Goal: Information Seeking & Learning: Learn about a topic

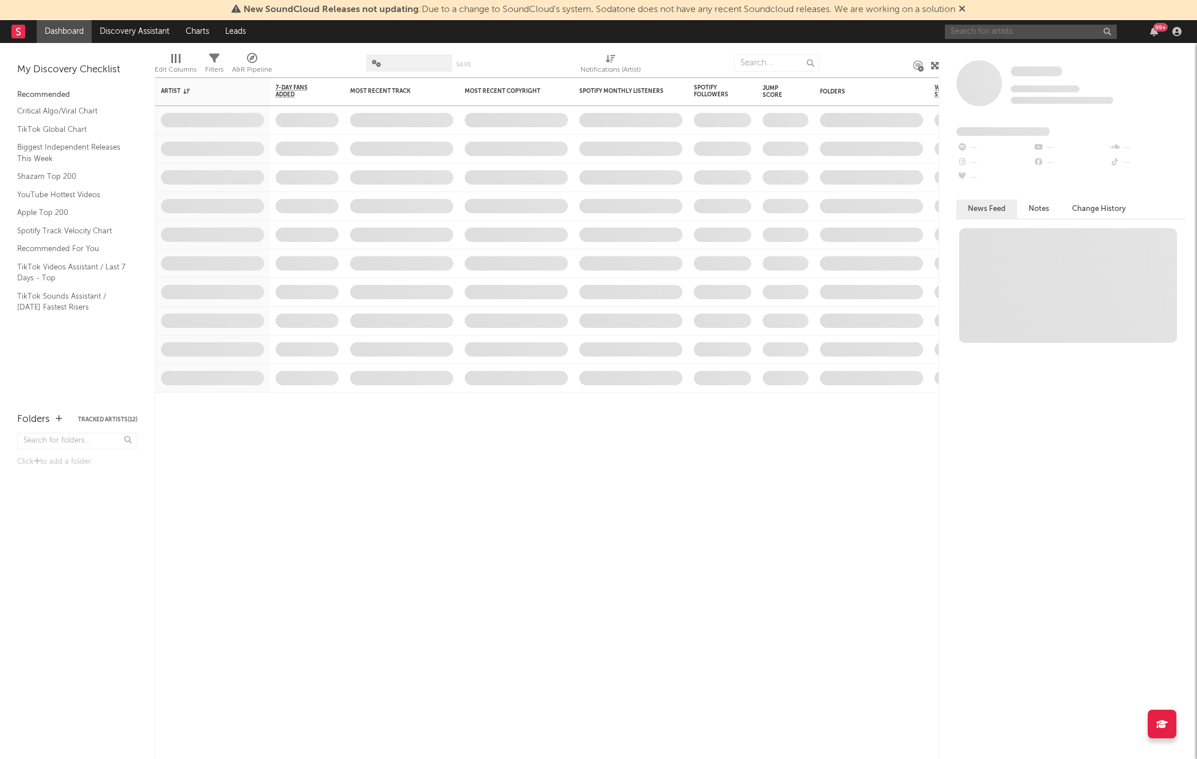
click at [995, 33] on input "text" at bounding box center [1031, 32] width 172 height 14
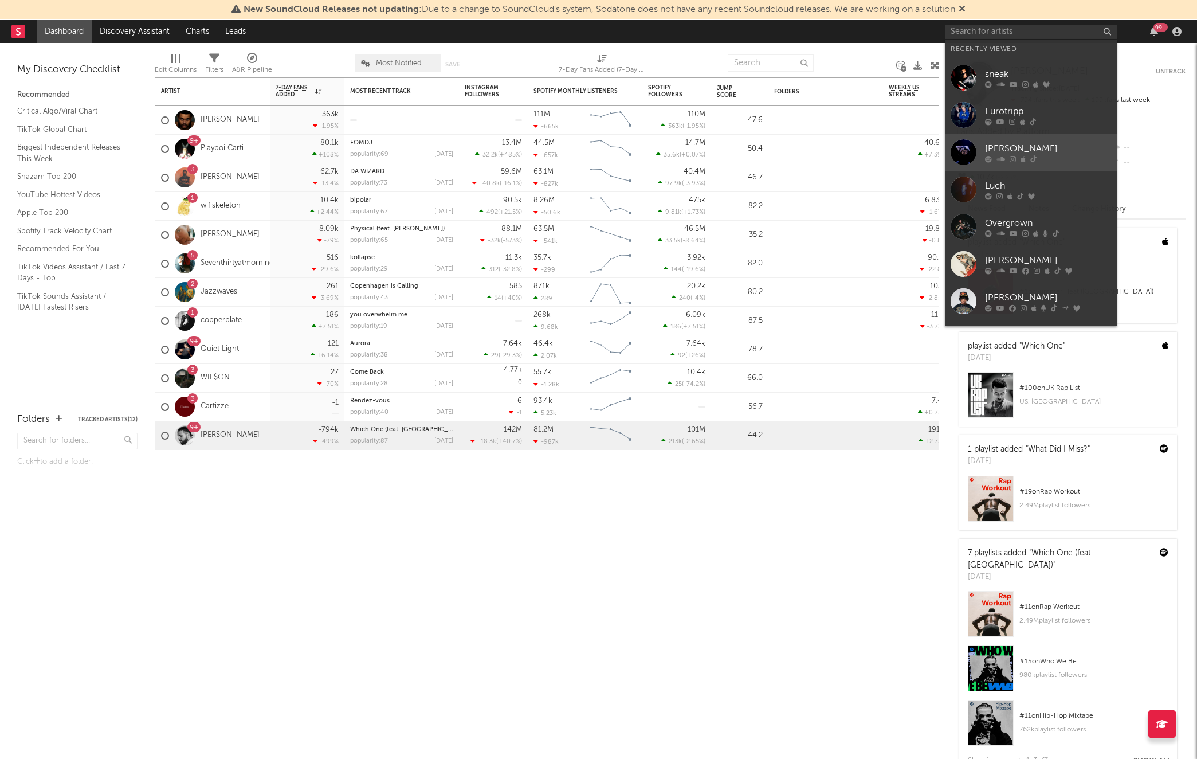
click at [953, 159] on div at bounding box center [964, 152] width 26 height 26
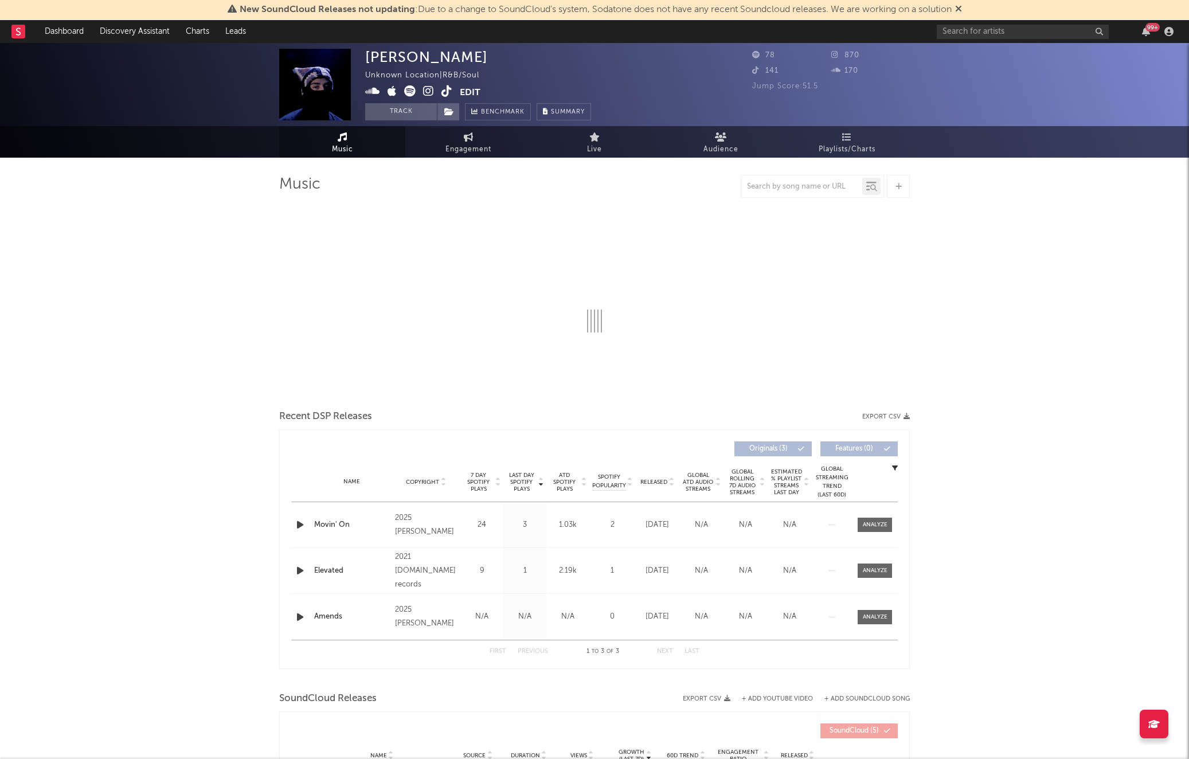
select select "6m"
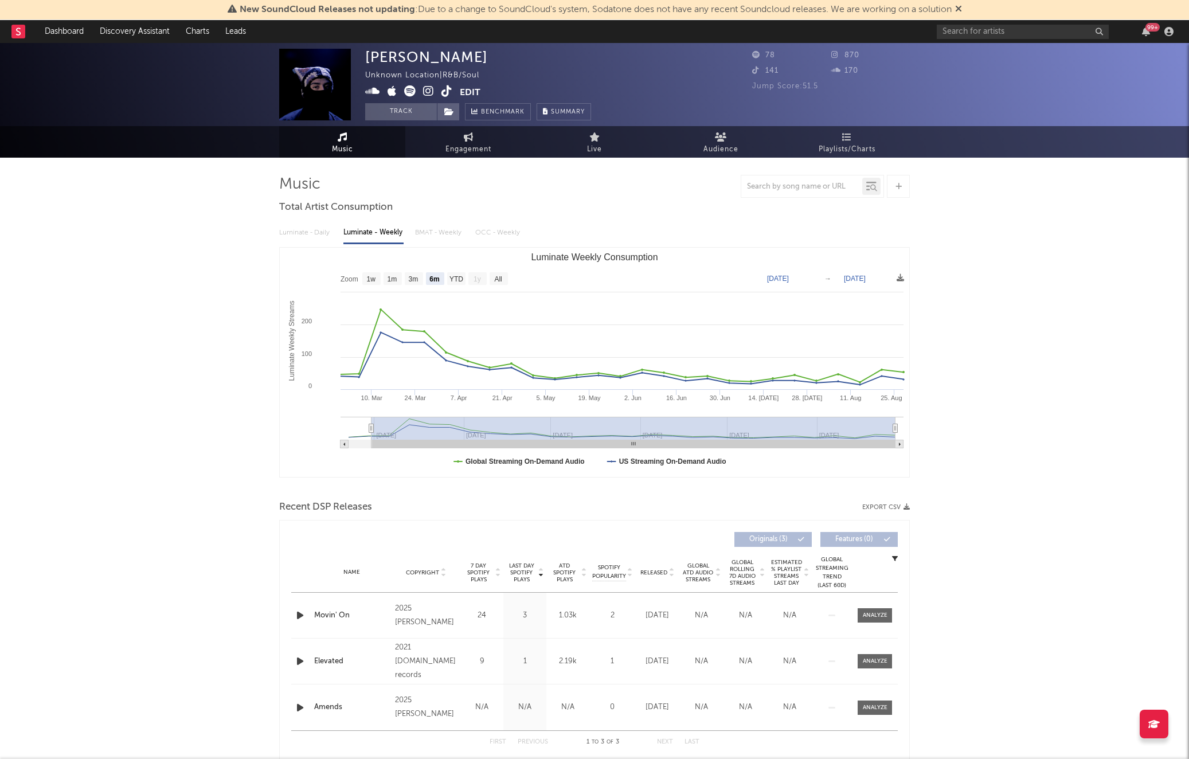
click at [430, 89] on icon at bounding box center [428, 90] width 11 height 11
click at [446, 92] on icon at bounding box center [446, 90] width 11 height 11
click at [989, 43] on div "New SoundCloud Releases not updating : Due to a change to SoundCloud's system, …" at bounding box center [594, 594] width 1189 height 1102
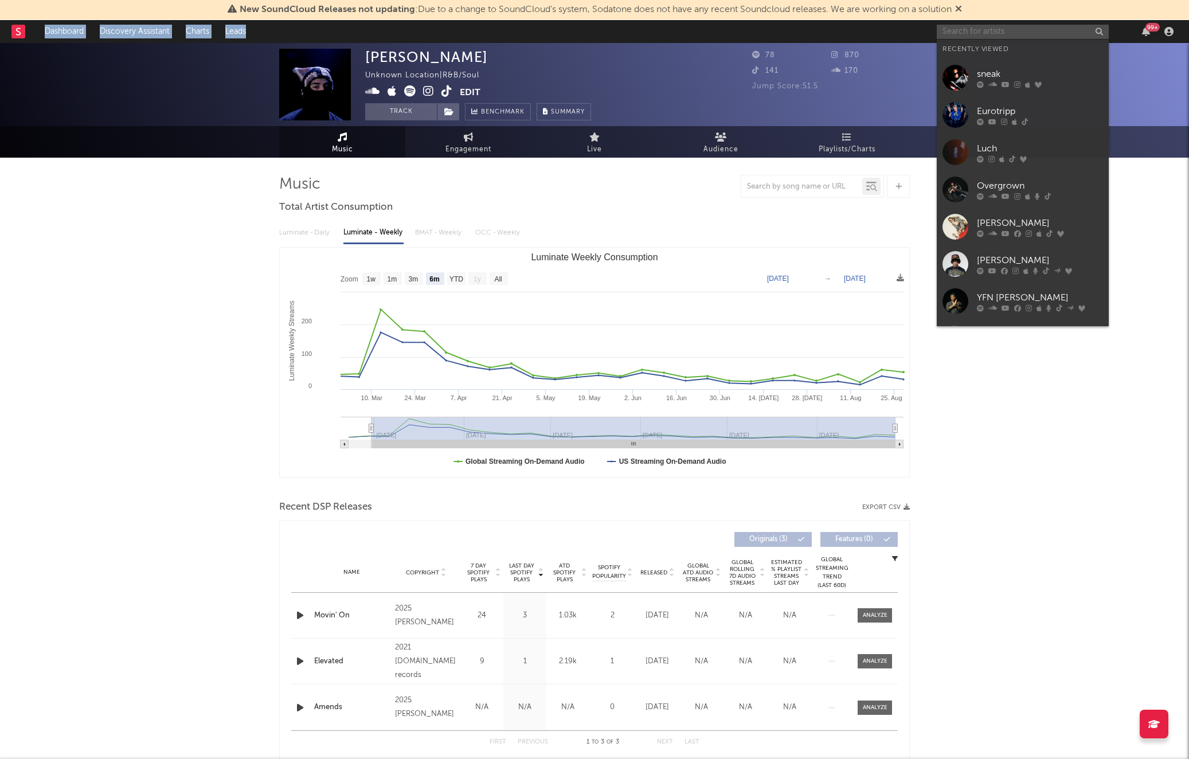
click at [985, 25] on input "text" at bounding box center [1022, 32] width 172 height 14
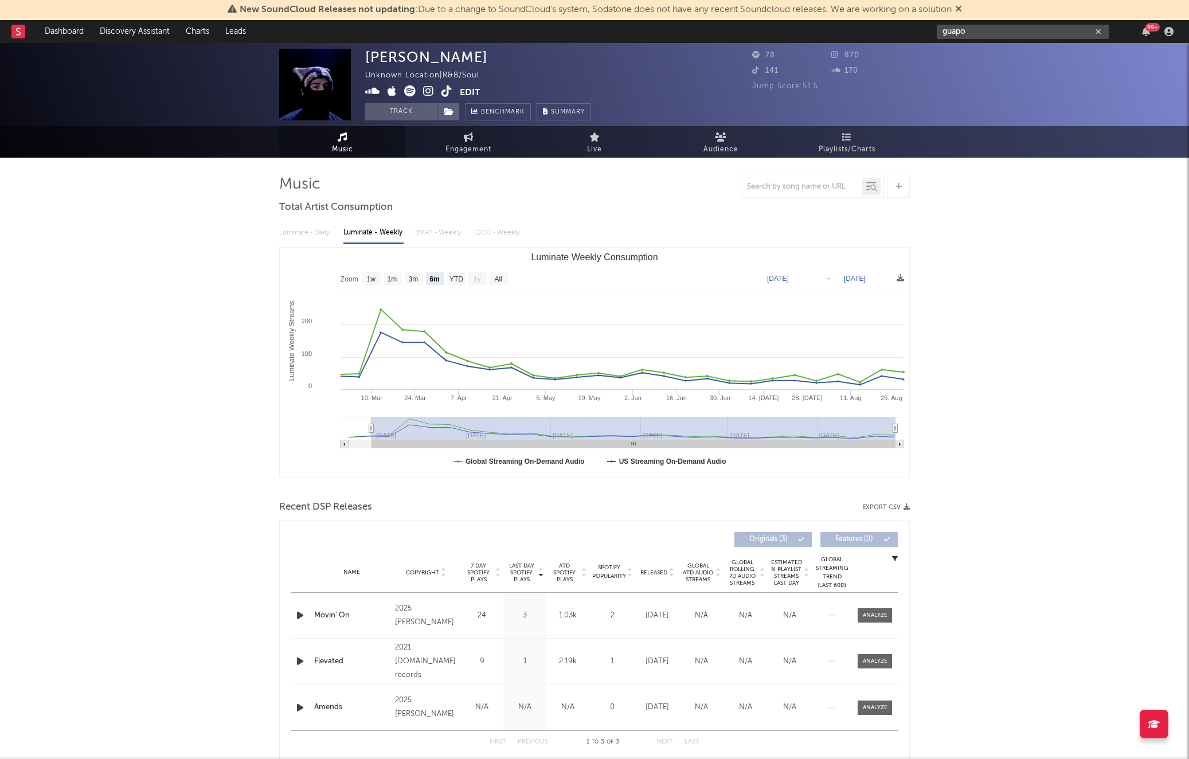
type input "guapo"
drag, startPoint x: 961, startPoint y: 34, endPoint x: 986, endPoint y: 32, distance: 25.9
click at [961, 34] on input "guapo" at bounding box center [1022, 32] width 172 height 14
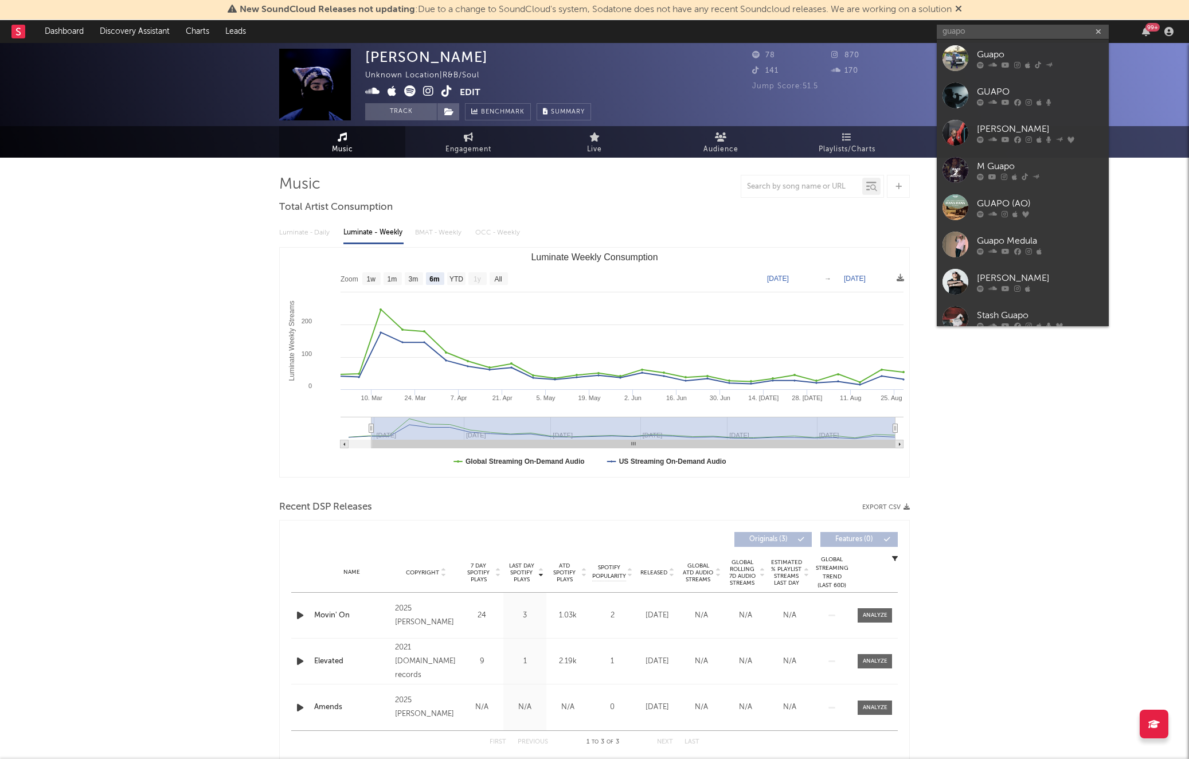
click at [986, 48] on div "Guapo" at bounding box center [1040, 55] width 126 height 14
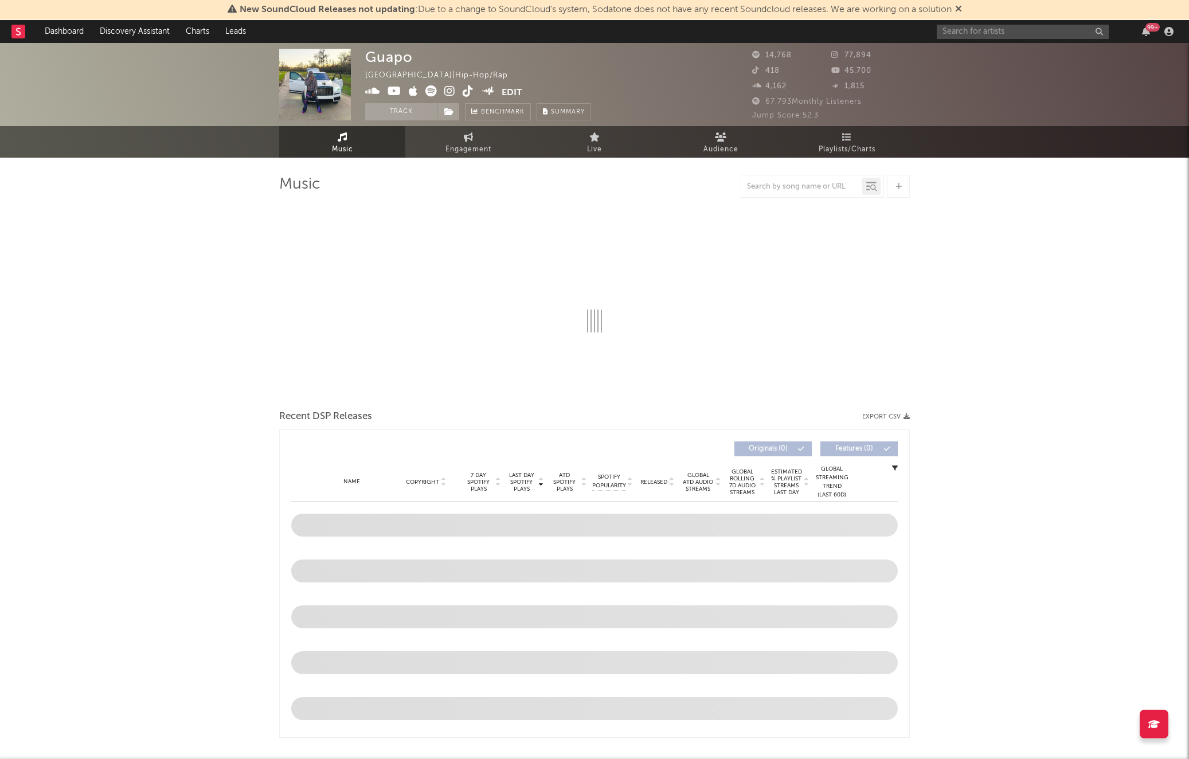
select select "6m"
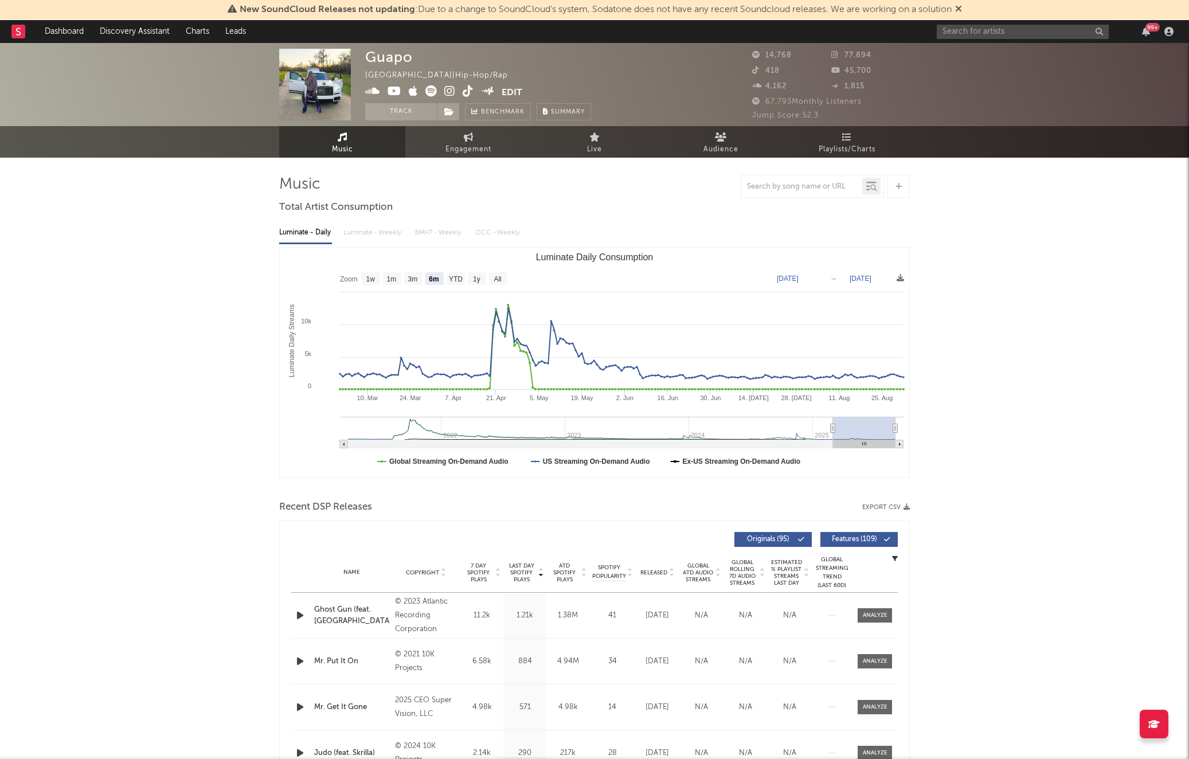
drag, startPoint x: 315, startPoint y: 79, endPoint x: 324, endPoint y: 89, distance: 13.4
